Goal: Transaction & Acquisition: Purchase product/service

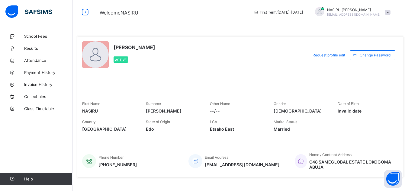
click at [390, 13] on span at bounding box center [387, 12] width 5 height 5
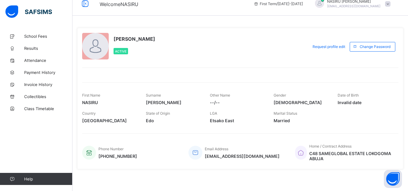
scroll to position [11, 0]
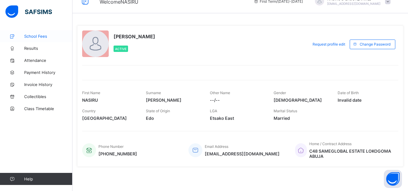
click at [35, 36] on span "School Fees" at bounding box center [48, 36] width 48 height 5
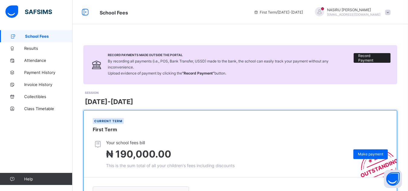
click at [372, 55] on span "Record Payment" at bounding box center [372, 57] width 28 height 9
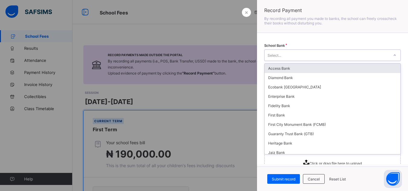
click at [393, 55] on icon at bounding box center [395, 55] width 4 height 6
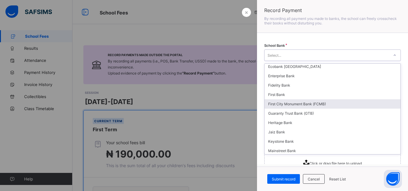
scroll to position [60, 0]
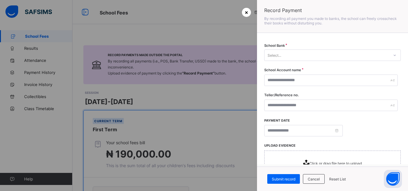
click at [246, 11] on span "×" at bounding box center [246, 12] width 4 height 6
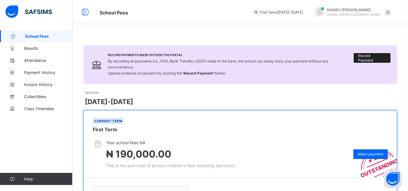
click at [366, 56] on span "Record Payment" at bounding box center [372, 57] width 28 height 9
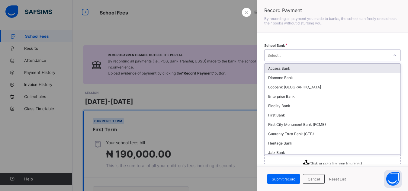
click at [311, 57] on div "Select..." at bounding box center [326, 55] width 124 height 8
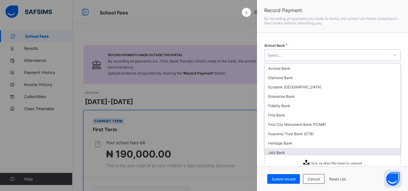
click at [293, 150] on div "Jaiz Bank" at bounding box center [332, 152] width 136 height 9
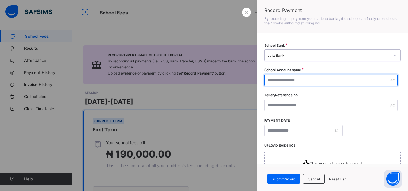
click at [344, 78] on input "text" at bounding box center [330, 80] width 133 height 11
type input "**********"
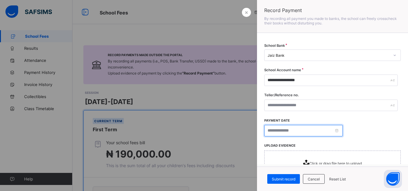
click at [338, 131] on input at bounding box center [303, 130] width 78 height 11
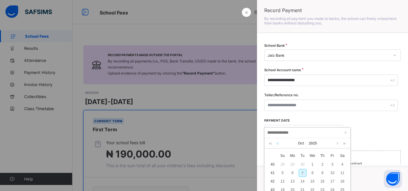
click at [276, 142] on link at bounding box center [277, 143] width 5 height 10
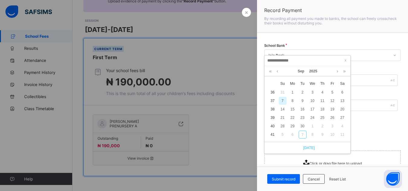
scroll to position [72, 0]
click at [321, 116] on div "25" at bounding box center [322, 117] width 8 height 8
type input "**********"
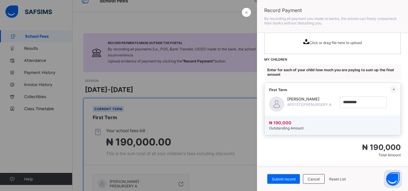
scroll to position [91, 0]
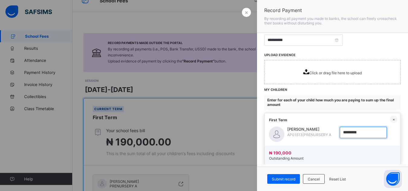
click at [342, 133] on input "currency" at bounding box center [362, 132] width 47 height 11
type input "*********"
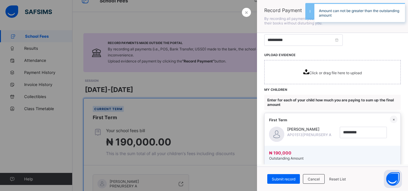
click at [393, 138] on div "[PERSON_NAME] AP01513 | PRENURSERY A ×" at bounding box center [332, 135] width 136 height 16
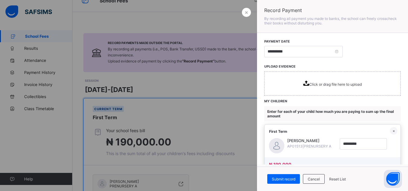
scroll to position [67, 0]
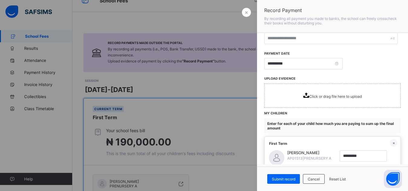
click at [314, 96] on span "Click or drag file here to upload" at bounding box center [335, 96] width 53 height 5
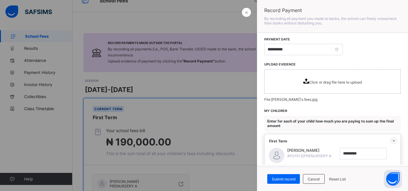
scroll to position [79, 0]
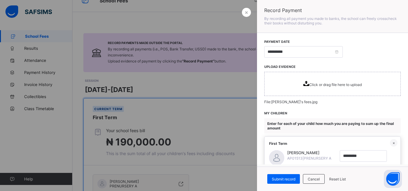
click at [336, 85] on span "Click or drag file here to upload" at bounding box center [335, 84] width 53 height 5
click at [317, 84] on span "Click or drag file here to upload" at bounding box center [335, 84] width 53 height 5
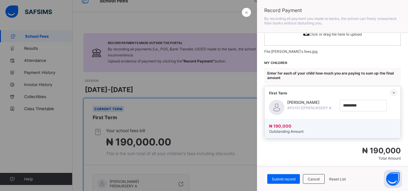
scroll to position [139, 0]
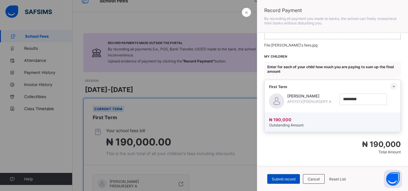
click at [286, 177] on span "Submit record" at bounding box center [284, 179] width 24 height 5
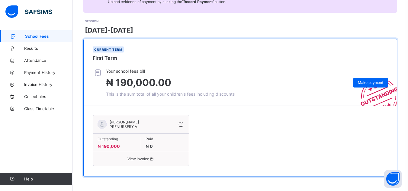
scroll to position [72, 0]
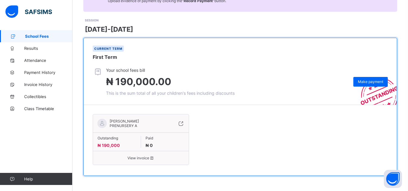
click at [145, 158] on span "View invoice" at bounding box center [140, 158] width 87 height 5
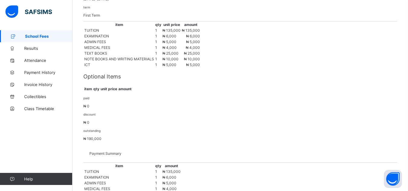
scroll to position [123, 0]
click at [41, 48] on span "Results" at bounding box center [48, 48] width 48 height 5
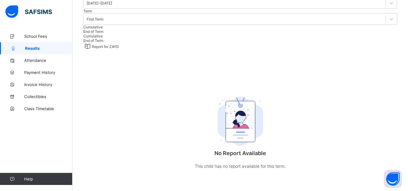
scroll to position [89, 0]
click at [36, 61] on span "Attendance" at bounding box center [48, 60] width 48 height 5
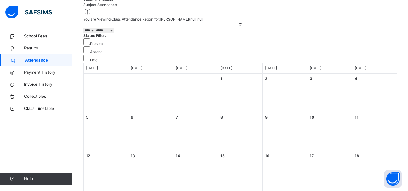
scroll to position [38, 0]
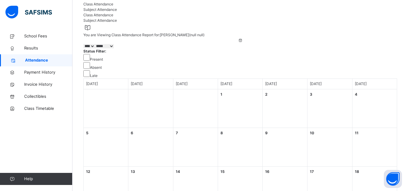
click at [114, 48] on select "***** ******* ******** ***** ***** *** **** **** ****** ********* ******* *****…" at bounding box center [104, 46] width 19 height 4
select select "*"
click at [114, 48] on select "***** ******* ******** ***** ***** *** **** **** ****** ********* ******* *****…" at bounding box center [104, 46] width 19 height 4
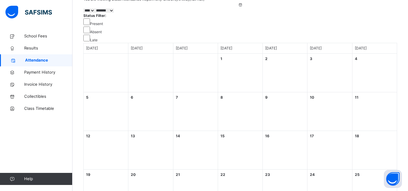
scroll to position [68, 0]
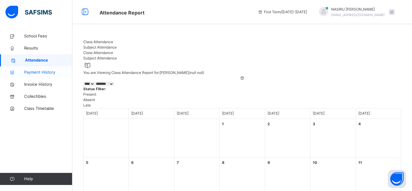
click at [40, 72] on span "Payment History" at bounding box center [48, 72] width 48 height 6
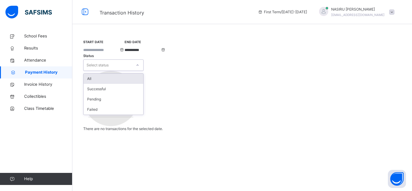
click at [139, 62] on icon at bounding box center [138, 65] width 4 height 6
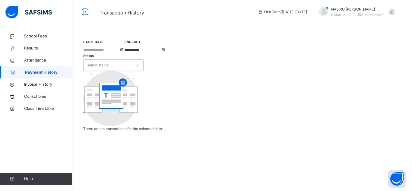
click at [139, 62] on icon at bounding box center [138, 65] width 4 height 6
click at [40, 85] on span "Invoice History" at bounding box center [48, 84] width 48 height 6
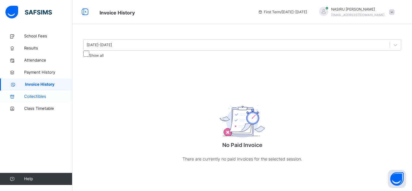
click at [36, 96] on span "Collectibles" at bounding box center [48, 97] width 48 height 6
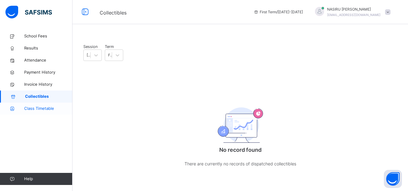
click at [41, 106] on span "Class Timetable" at bounding box center [48, 109] width 48 height 6
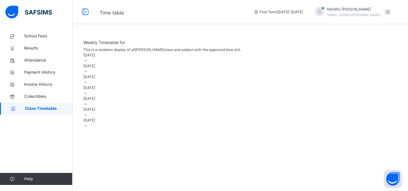
scroll to position [30, 0]
click at [88, 74] on icon at bounding box center [85, 71] width 5 height 5
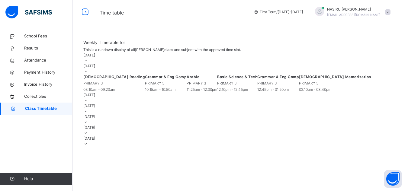
click at [88, 74] on icon at bounding box center [85, 71] width 5 height 5
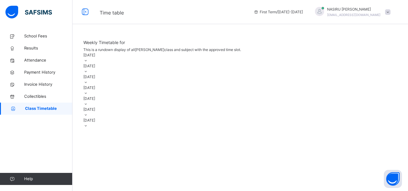
click at [88, 63] on icon at bounding box center [85, 60] width 5 height 5
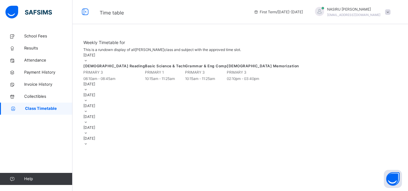
click at [88, 63] on icon at bounding box center [85, 60] width 5 height 5
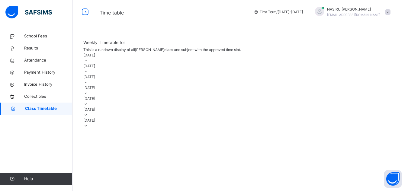
click at [88, 84] on icon at bounding box center [85, 82] width 5 height 5
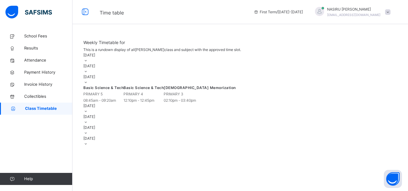
click at [88, 84] on icon at bounding box center [85, 82] width 5 height 5
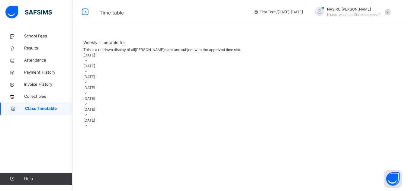
click at [88, 95] on icon at bounding box center [85, 93] width 5 height 5
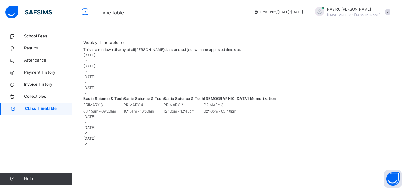
click at [88, 95] on icon at bounding box center [85, 93] width 5 height 5
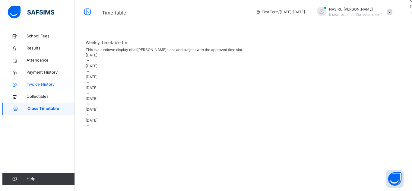
scroll to position [0, 0]
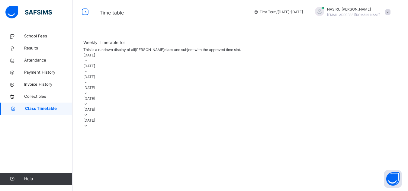
click at [390, 12] on span at bounding box center [387, 11] width 5 height 5
click at [34, 11] on img at bounding box center [28, 12] width 46 height 13
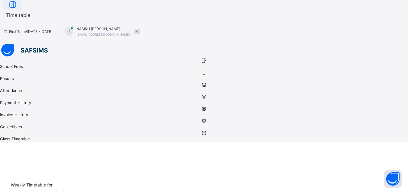
click at [18, 10] on icon at bounding box center [13, 4] width 10 height 11
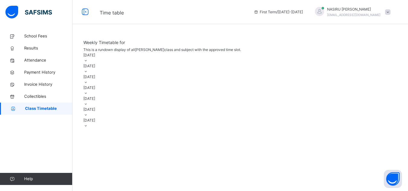
click at [14, 11] on img at bounding box center [28, 12] width 46 height 13
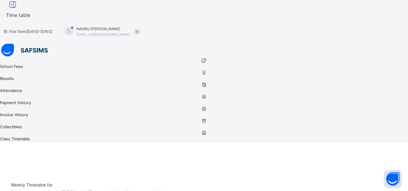
click at [130, 26] on span "[PERSON_NAME]" at bounding box center [102, 28] width 53 height 5
click at [73, 27] on div at bounding box center [68, 31] width 9 height 9
click at [16, 44] on div at bounding box center [204, 51] width 408 height 14
click at [2, 44] on img at bounding box center [24, 50] width 46 height 13
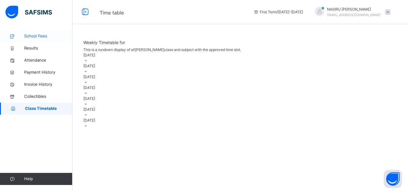
click at [31, 37] on span "School Fees" at bounding box center [48, 36] width 48 height 6
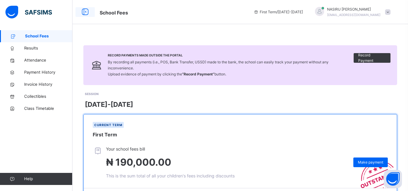
click at [84, 10] on icon at bounding box center [85, 12] width 10 height 11
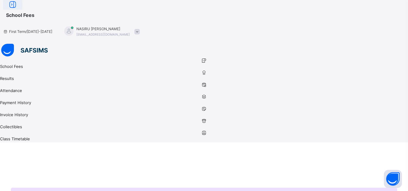
click at [18, 10] on icon at bounding box center [13, 4] width 10 height 11
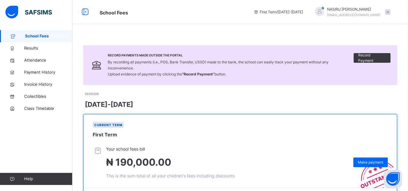
click at [390, 13] on span at bounding box center [387, 11] width 5 height 5
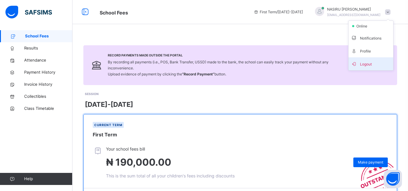
click at [370, 63] on span "Logout" at bounding box center [371, 64] width 40 height 8
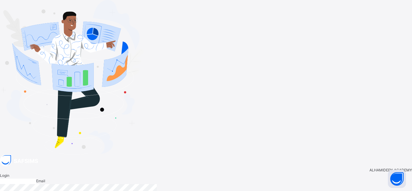
type input "**********"
